Goal: Check status: Check status

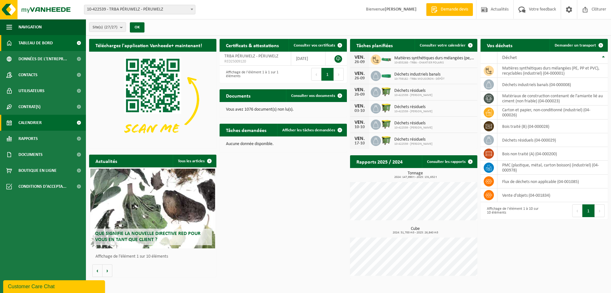
click at [32, 121] on span "Calendrier" at bounding box center [29, 123] width 23 height 16
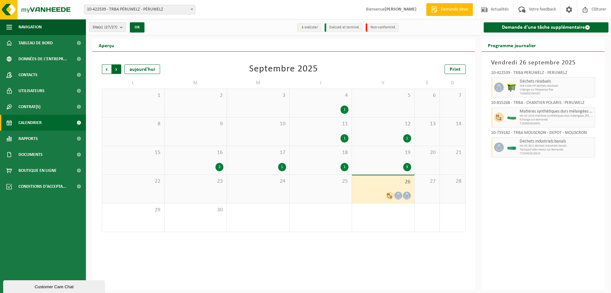
click at [108, 69] on span "Précédent" at bounding box center [107, 69] width 10 height 10
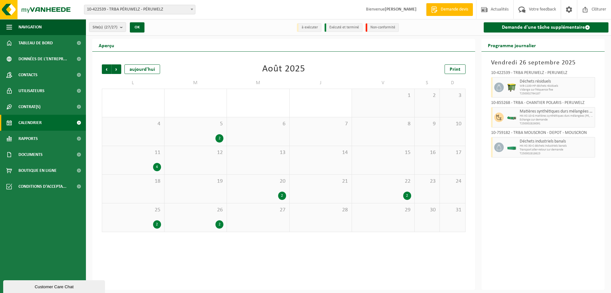
click at [108, 69] on span "Précédent" at bounding box center [107, 69] width 10 height 10
click at [117, 71] on span "Suivant" at bounding box center [117, 69] width 10 height 10
click at [404, 178] on span "22" at bounding box center [383, 181] width 56 height 7
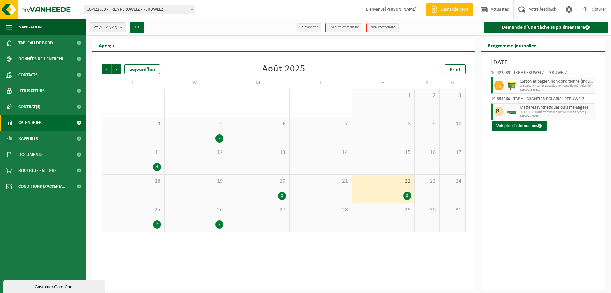
click at [531, 115] on span "T250002460164" at bounding box center [557, 116] width 74 height 4
click at [559, 114] on span "T250002460164" at bounding box center [557, 116] width 74 height 4
click at [533, 127] on button "Voir plus d'informations" at bounding box center [519, 126] width 55 height 10
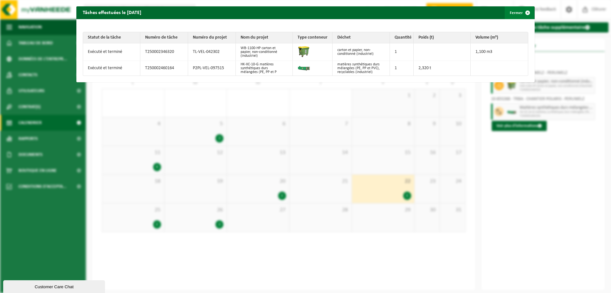
click at [522, 11] on span "button" at bounding box center [528, 12] width 13 height 13
